Goal: Information Seeking & Learning: Learn about a topic

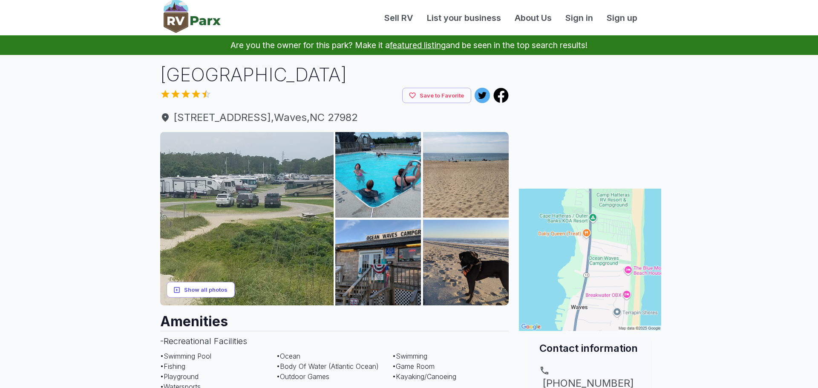
click at [223, 285] on button "Show all photos" at bounding box center [201, 290] width 68 height 16
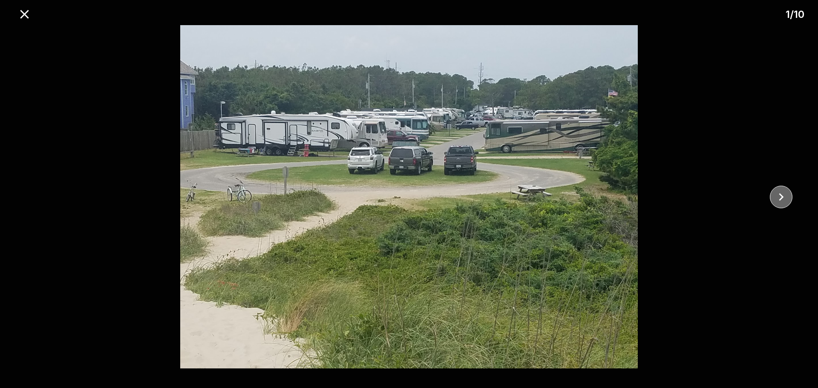
click at [779, 199] on icon "close" at bounding box center [781, 197] width 15 height 15
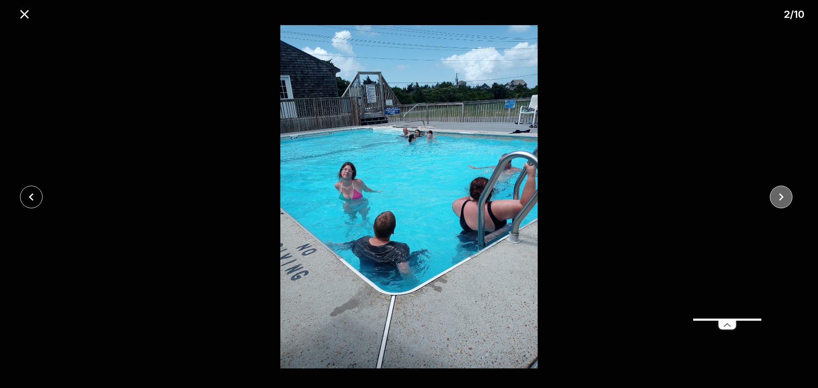
click at [779, 199] on icon "close" at bounding box center [781, 197] width 15 height 15
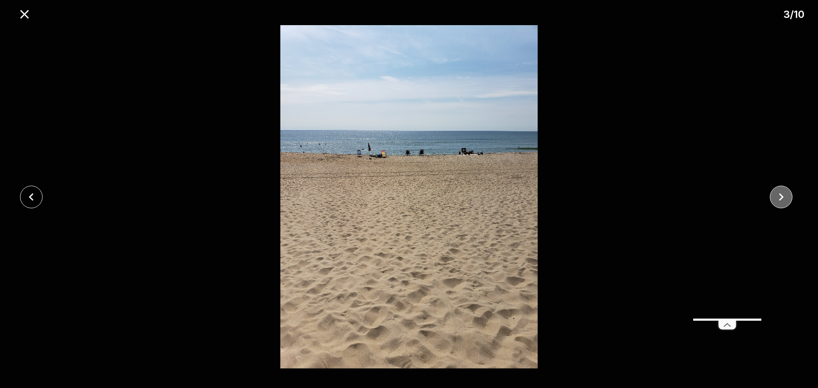
click at [779, 199] on icon "close" at bounding box center [781, 197] width 15 height 15
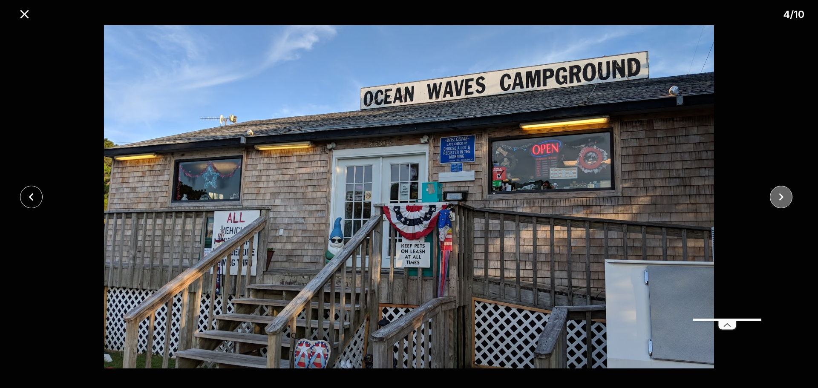
click at [779, 198] on icon "close" at bounding box center [781, 197] width 15 height 15
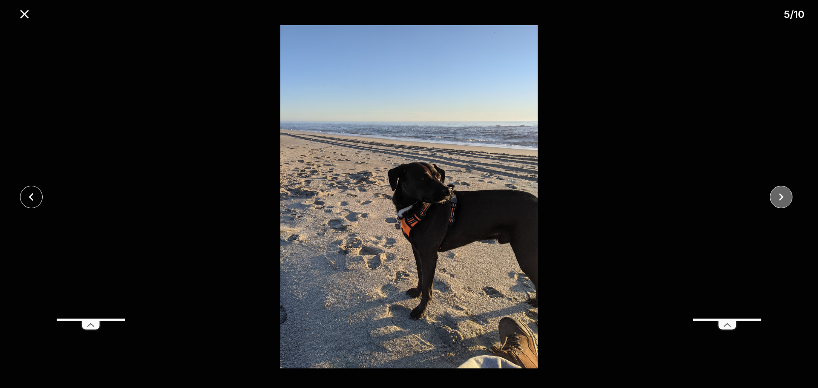
click at [779, 198] on icon "close" at bounding box center [781, 197] width 15 height 15
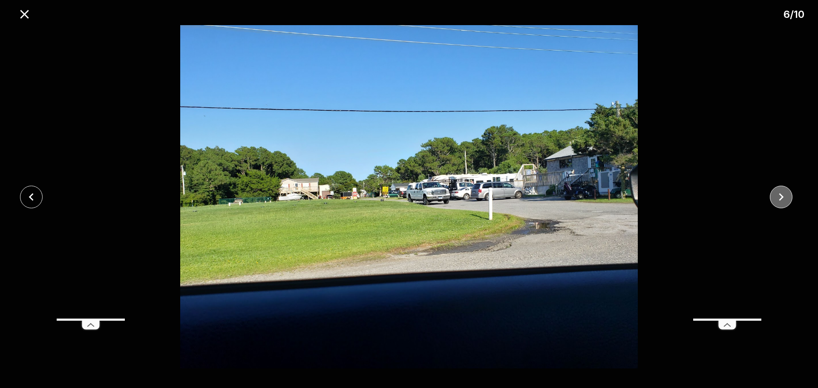
click at [779, 198] on icon "close" at bounding box center [781, 197] width 15 height 15
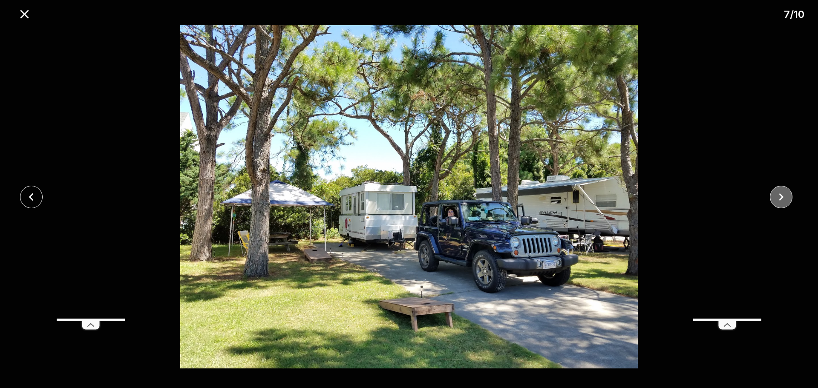
click at [779, 198] on icon "close" at bounding box center [781, 197] width 15 height 15
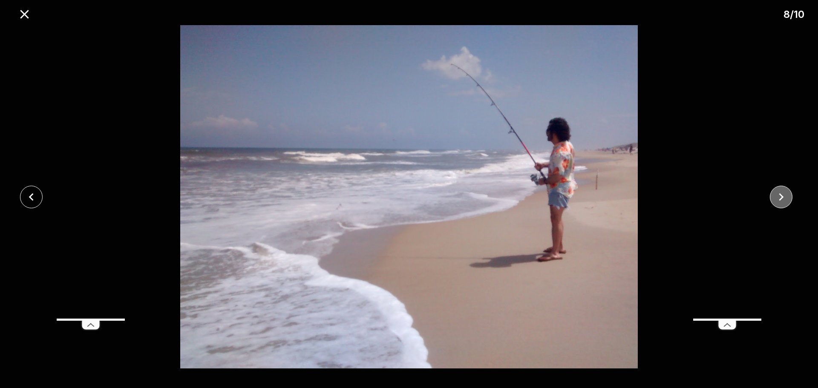
click at [779, 198] on icon "close" at bounding box center [781, 197] width 15 height 15
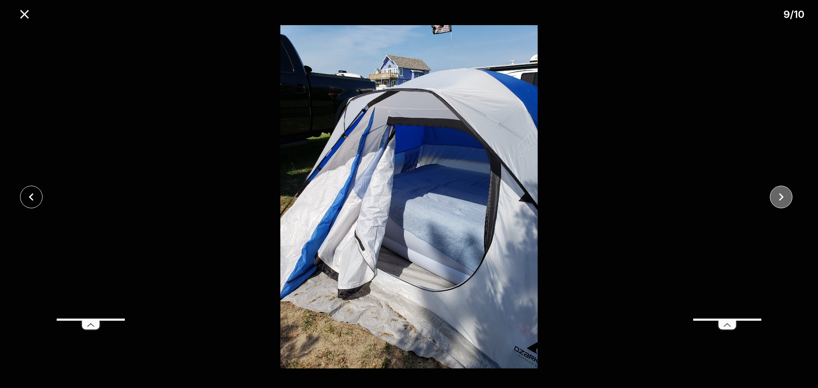
click at [779, 198] on icon "close" at bounding box center [781, 197] width 15 height 15
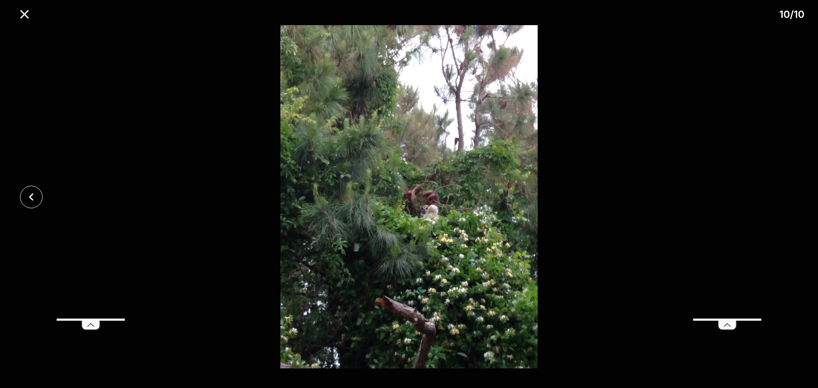
click at [779, 198] on div at bounding box center [409, 196] width 818 height 343
click at [29, 16] on icon "close" at bounding box center [24, 14] width 15 height 15
